Goal: Navigation & Orientation: Find specific page/section

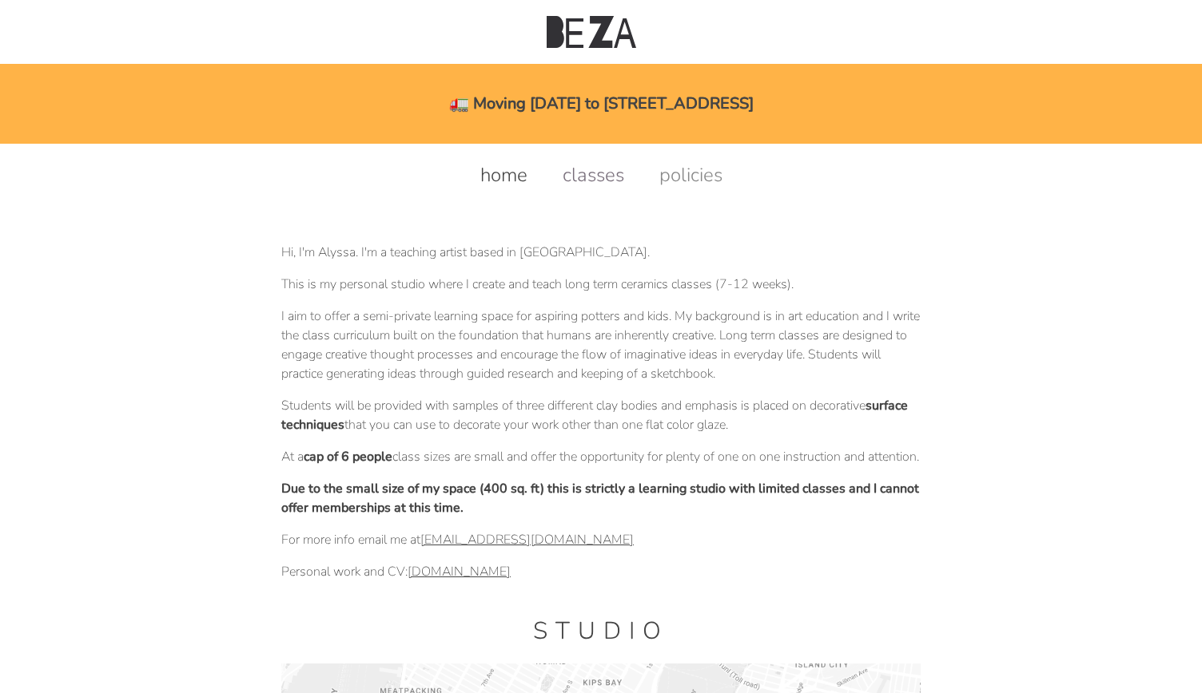
click at [579, 173] on link "classes" at bounding box center [592, 175] width 93 height 26
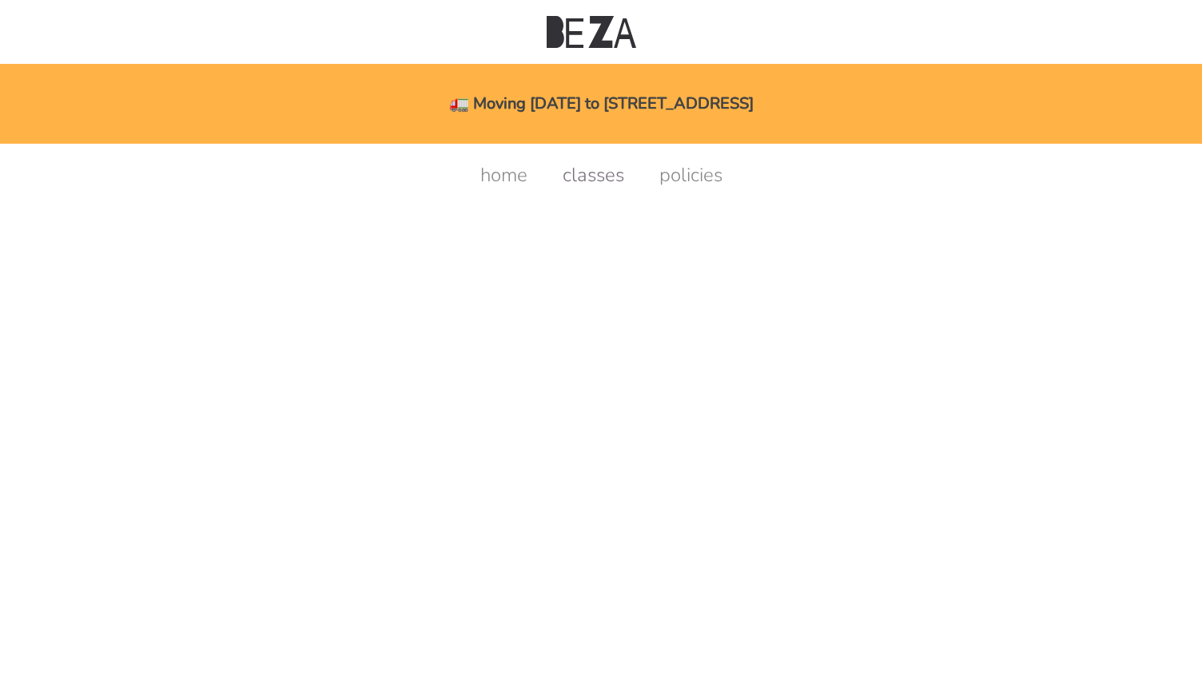
click at [617, 171] on link "classes" at bounding box center [592, 175] width 93 height 26
click at [684, 159] on div "home classes policies" at bounding box center [600, 166] width 1163 height 44
click at [682, 167] on link "policies" at bounding box center [690, 175] width 95 height 26
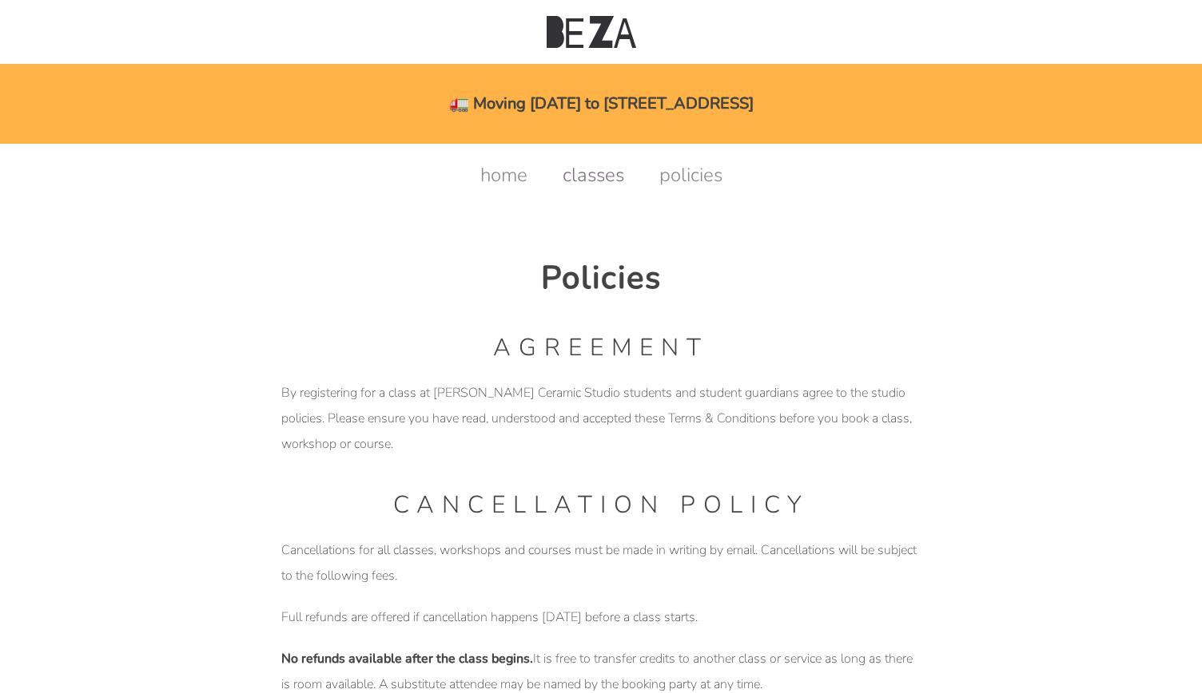
click at [577, 180] on link "classes" at bounding box center [592, 175] width 93 height 26
